Goal: Information Seeking & Learning: Learn about a topic

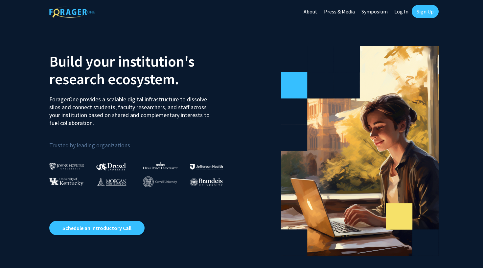
click at [403, 12] on link "Log In" at bounding box center [401, 11] width 21 height 23
select select
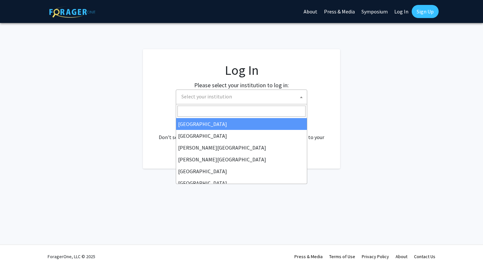
click at [209, 95] on span "Select your institution" at bounding box center [206, 96] width 51 height 7
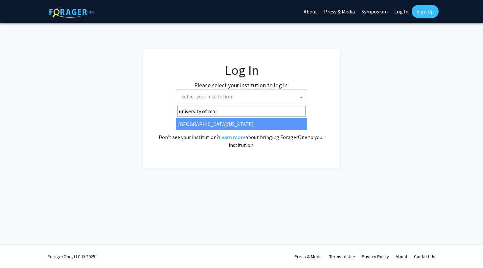
type input "university of mar"
select select "31"
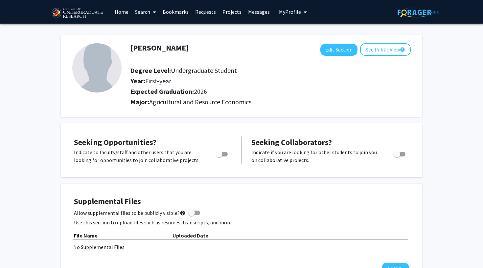
click at [145, 11] on link "Search" at bounding box center [146, 11] width 28 height 23
click at [161, 47] on span "Students" at bounding box center [152, 43] width 40 height 13
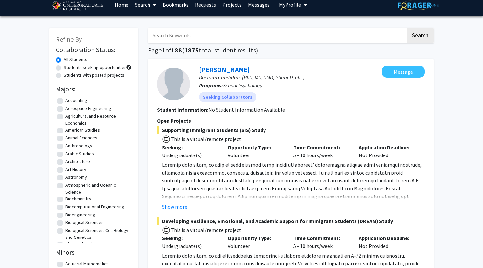
scroll to position [1, 0]
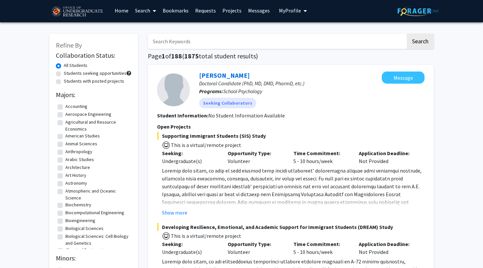
click at [65, 124] on label "Agricultural and Resource Economics" at bounding box center [97, 126] width 64 height 14
click at [65, 123] on input "Agricultural and Resource Economics" at bounding box center [67, 121] width 4 height 4
checkbox input "true"
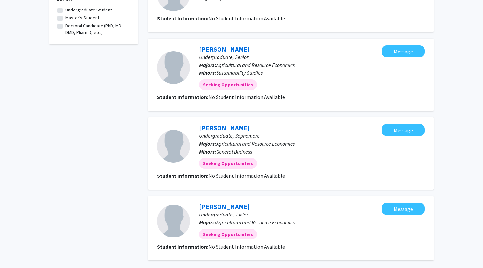
scroll to position [24, 0]
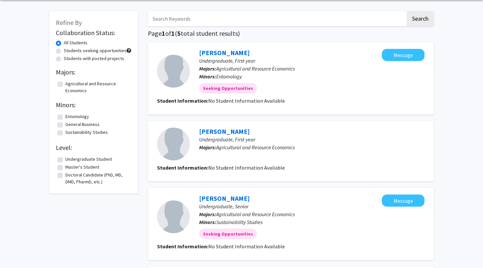
checkbox input "false"
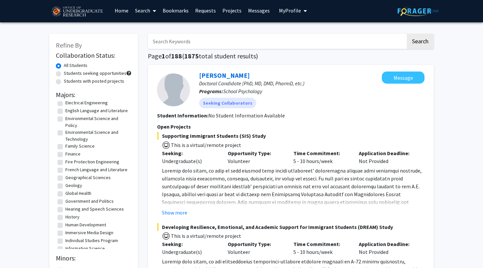
scroll to position [226, 0]
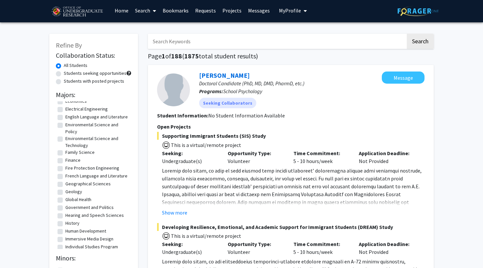
click at [76, 147] on label "Environmental Science and Technology" at bounding box center [97, 142] width 64 height 14
click at [70, 140] on input "Environmental Science and Technology" at bounding box center [67, 137] width 4 height 4
checkbox input "true"
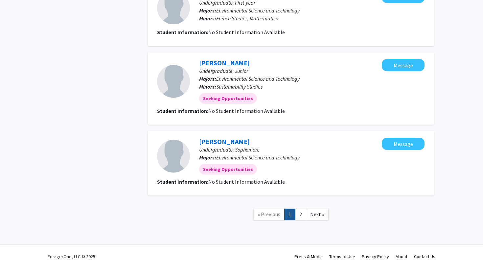
scroll to position [599, 0]
